Goal: Task Accomplishment & Management: Manage account settings

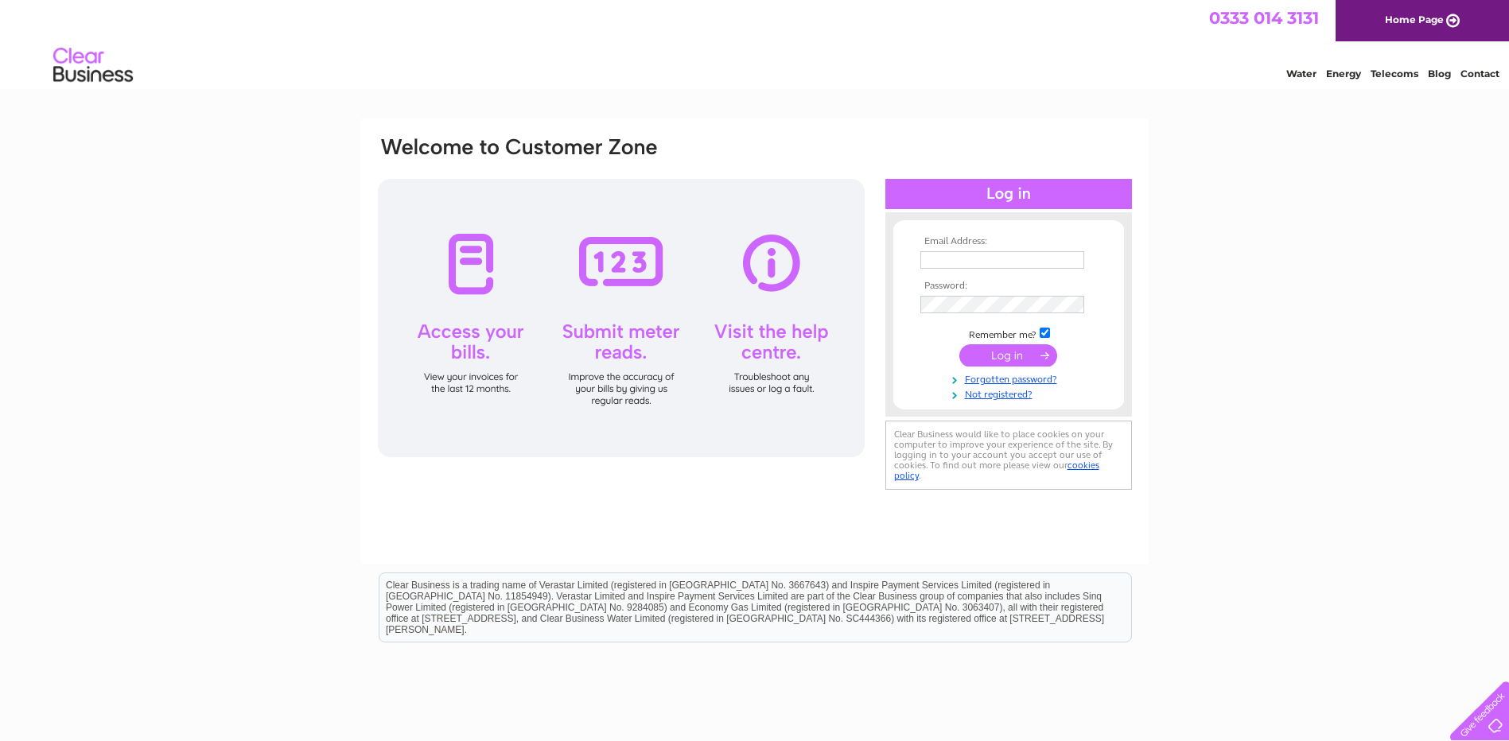
type input "Stuartsteven@major-recruitment.com"
click at [1002, 360] on input "submit" at bounding box center [1008, 355] width 98 height 22
click at [1007, 354] on input "submit" at bounding box center [1008, 355] width 98 height 22
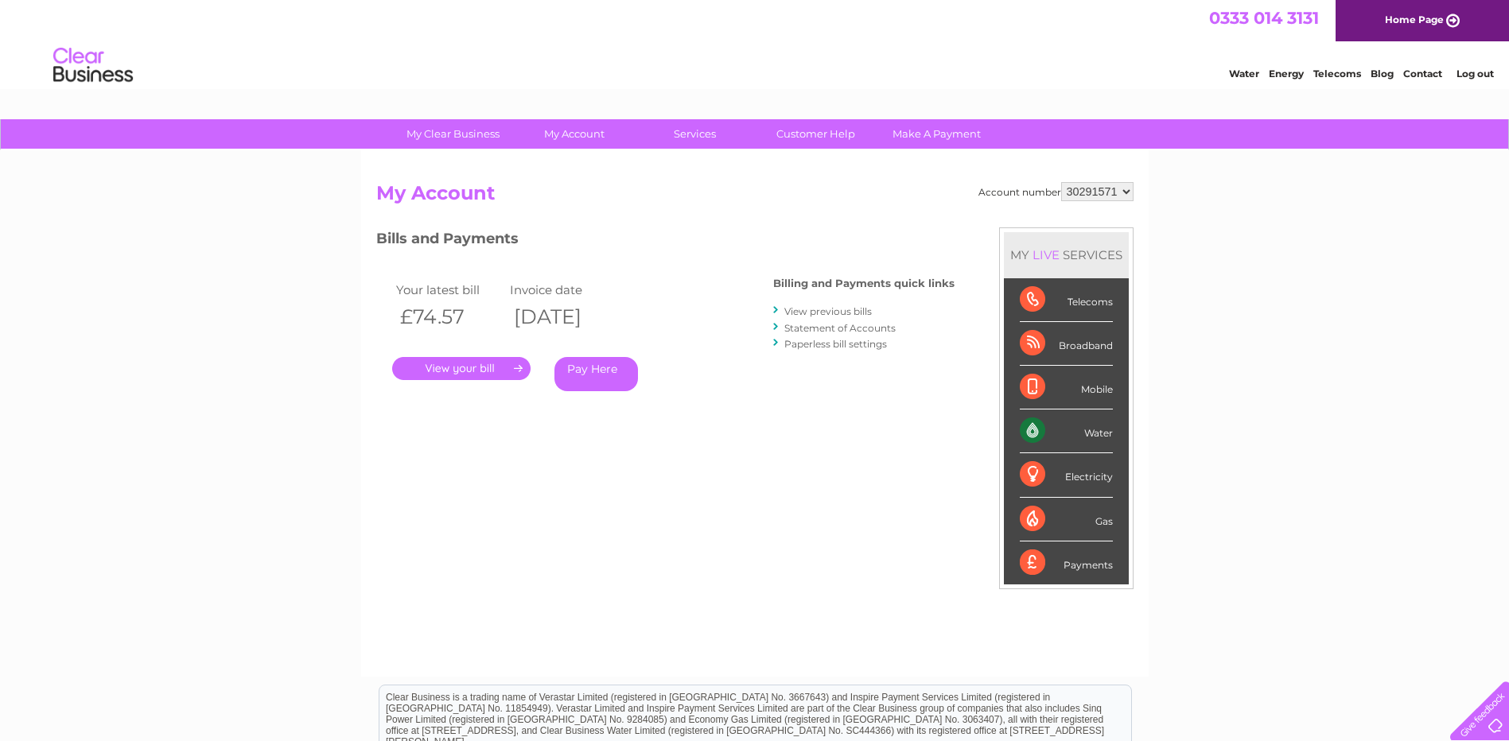
click at [510, 368] on link "." at bounding box center [461, 368] width 138 height 23
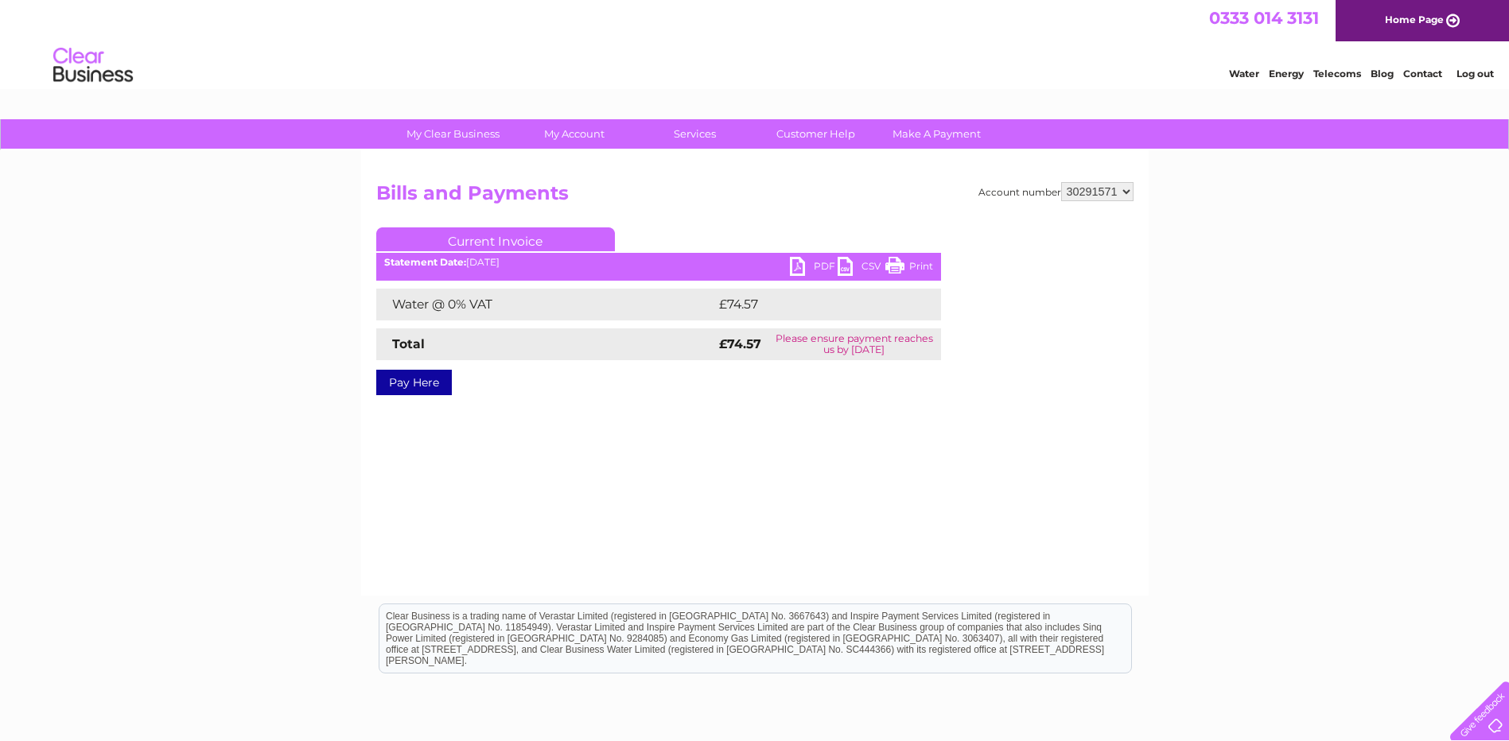
click at [822, 264] on link "PDF" at bounding box center [814, 268] width 48 height 23
